Goal: Navigation & Orientation: Go to known website

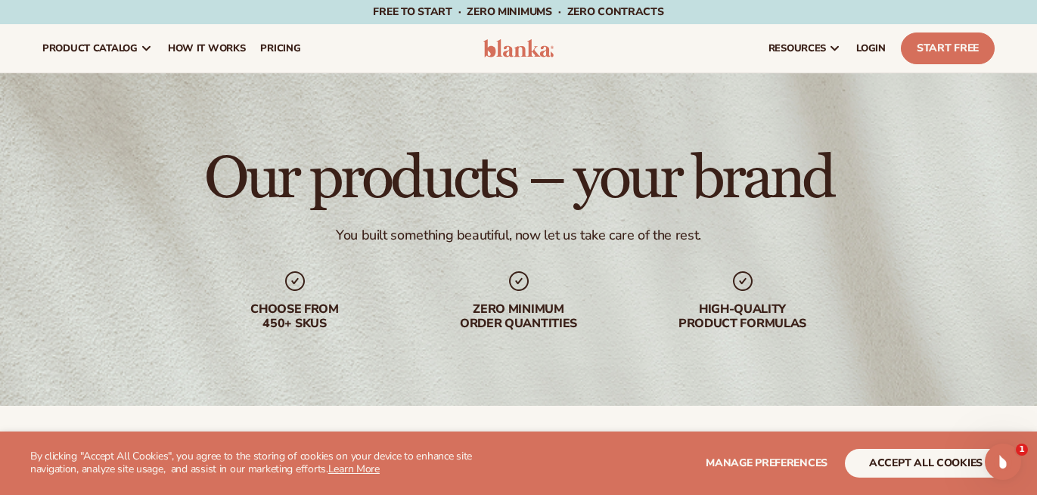
click at [519, 48] on img at bounding box center [518, 48] width 71 height 18
